Goal: Navigation & Orientation: Find specific page/section

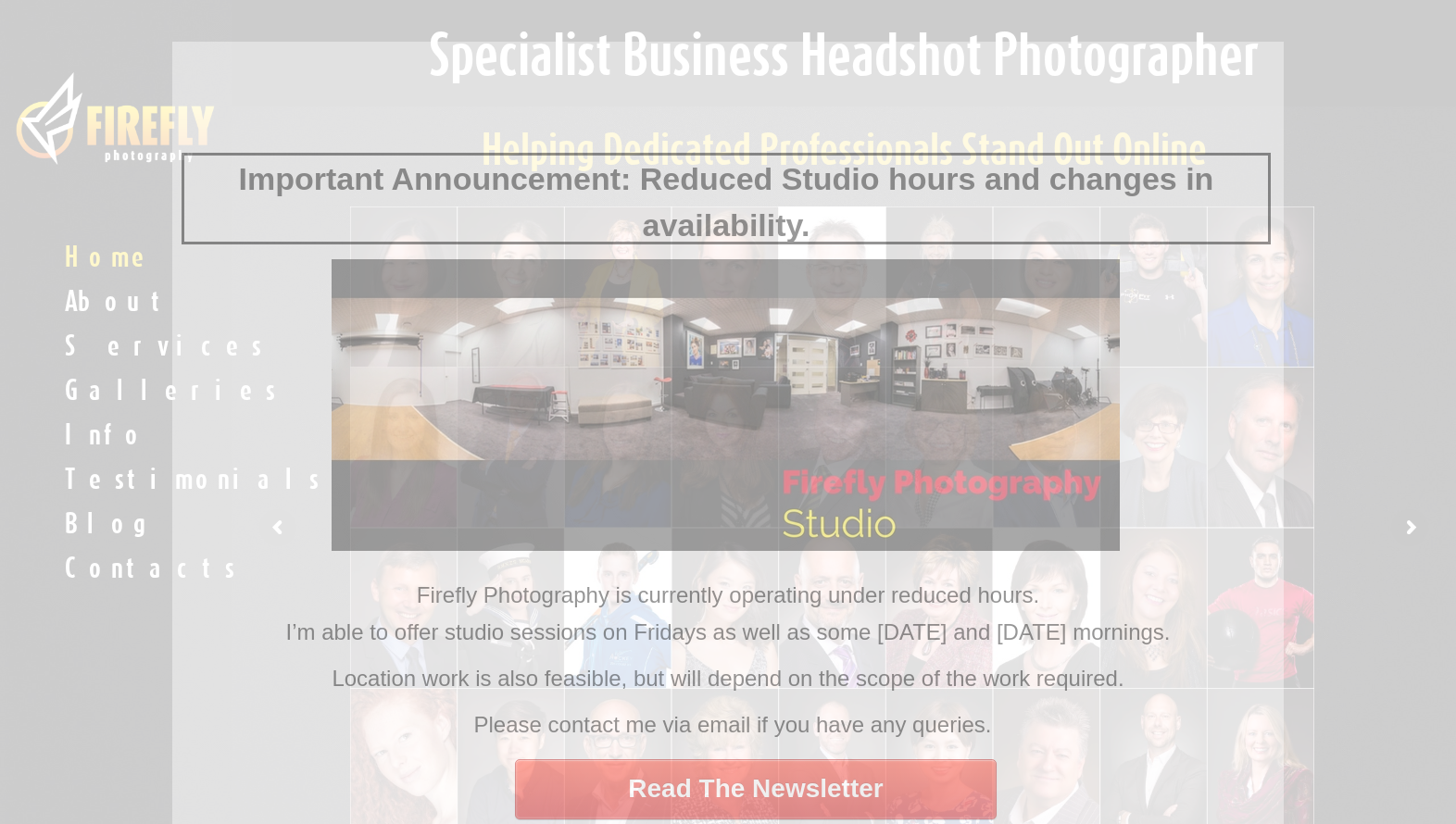
click at [85, 529] on div at bounding box center [728, 412] width 1456 height 824
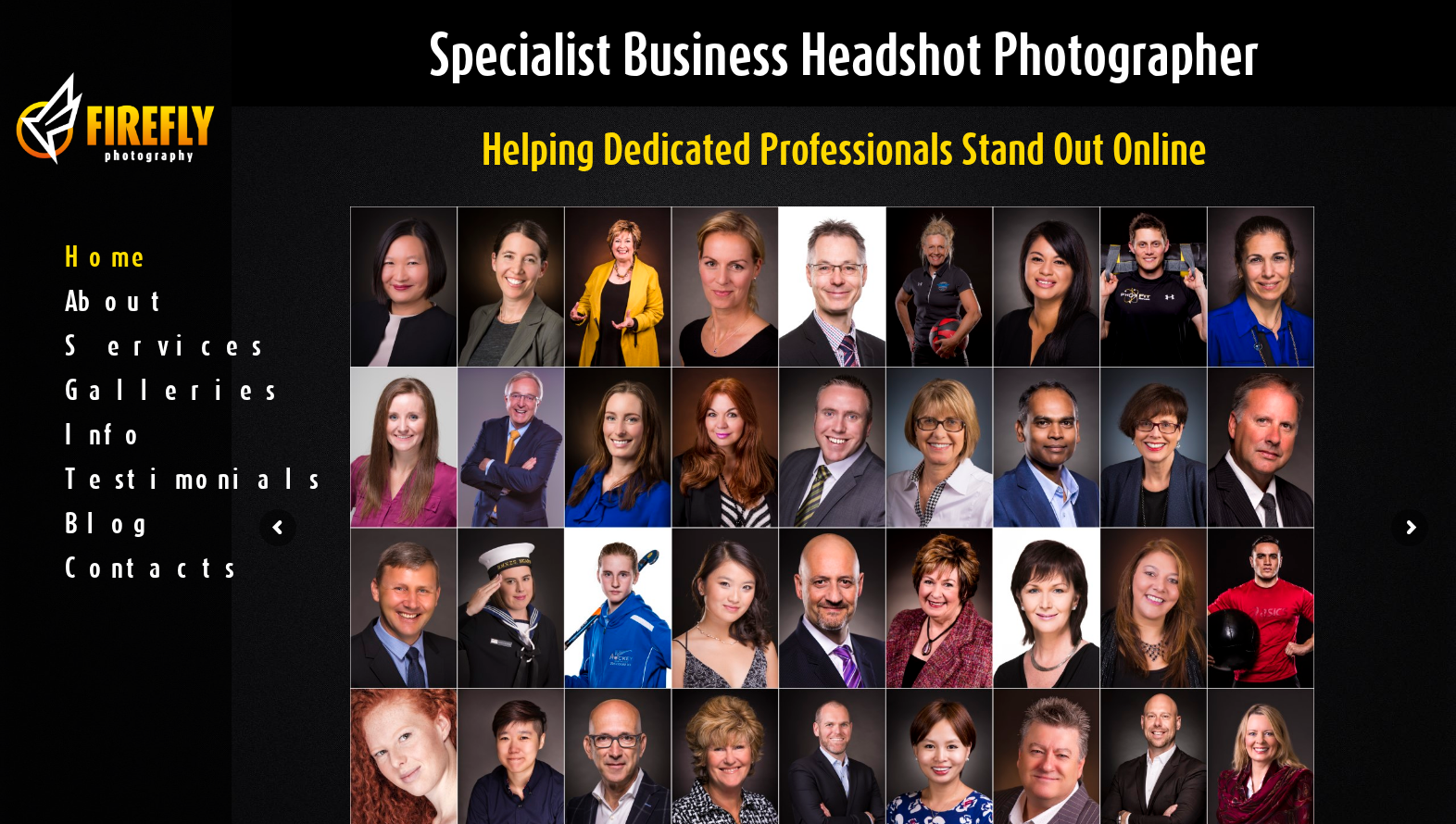
click at [88, 527] on div at bounding box center [728, 412] width 1456 height 824
click at [82, 524] on span "Blog" at bounding box center [116, 523] width 231 height 44
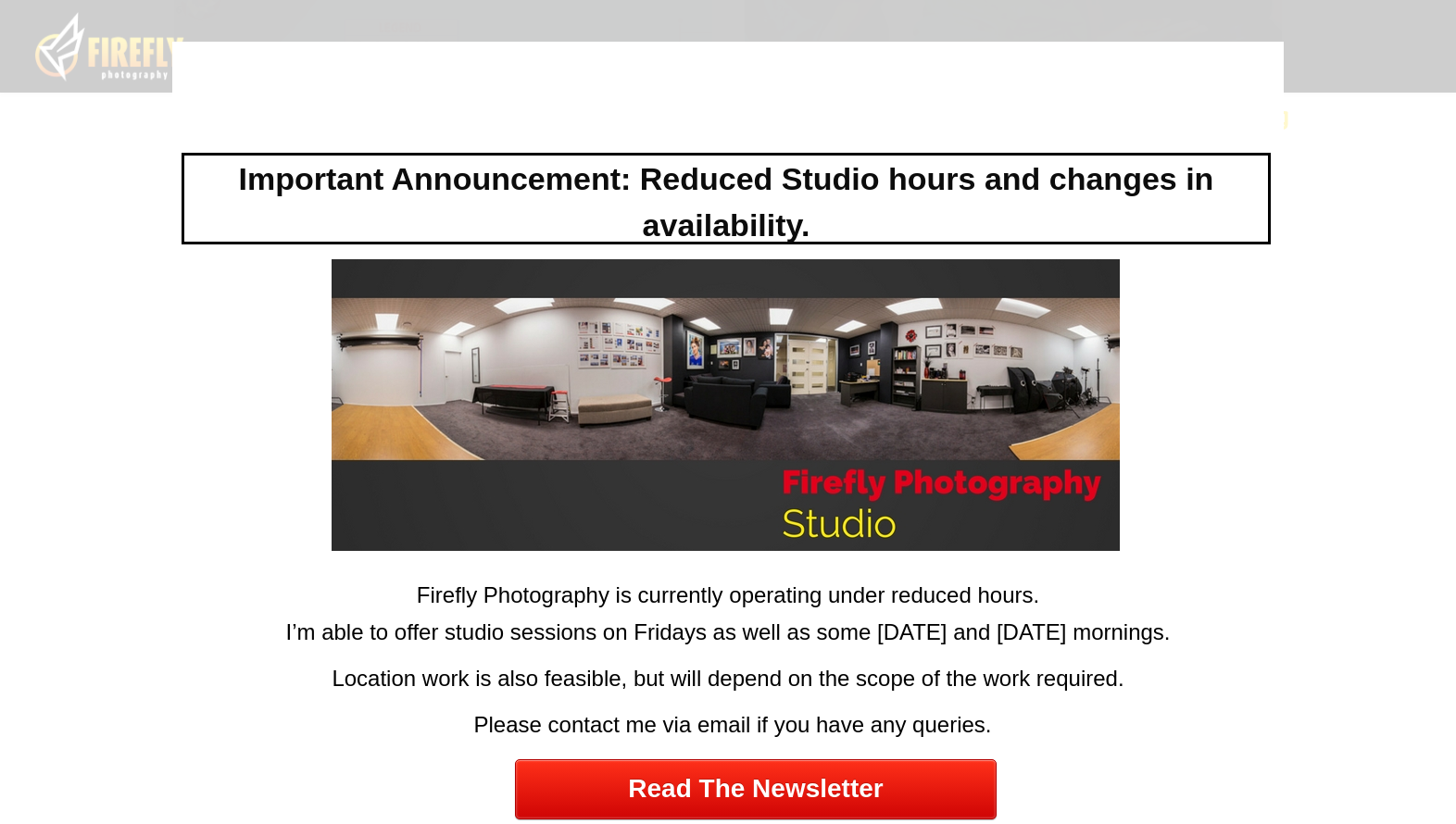
scroll to position [1702, 0]
click at [78, 139] on div at bounding box center [728, 412] width 1456 height 824
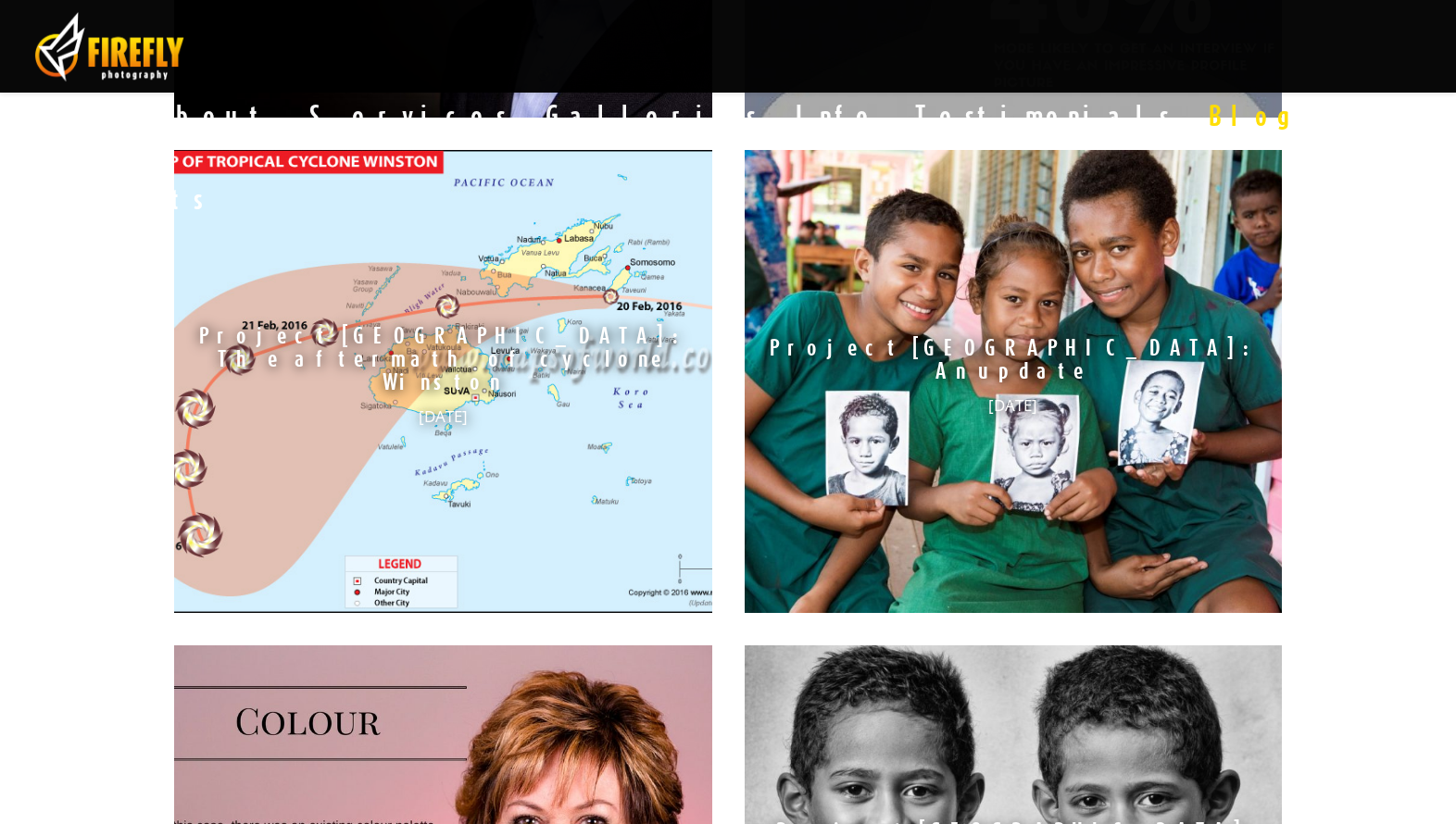
scroll to position [1322, 0]
